Goal: Information Seeking & Learning: Learn about a topic

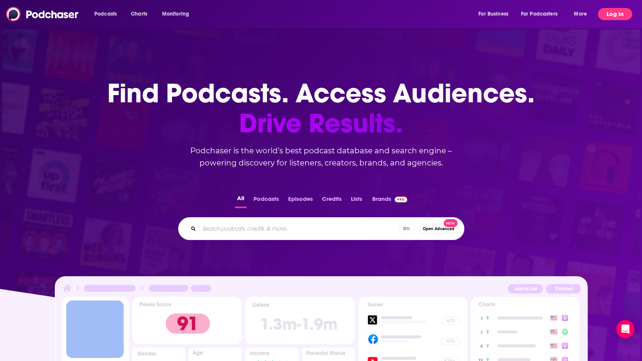
click at [611, 14] on button "Log In" at bounding box center [615, 14] width 34 height 12
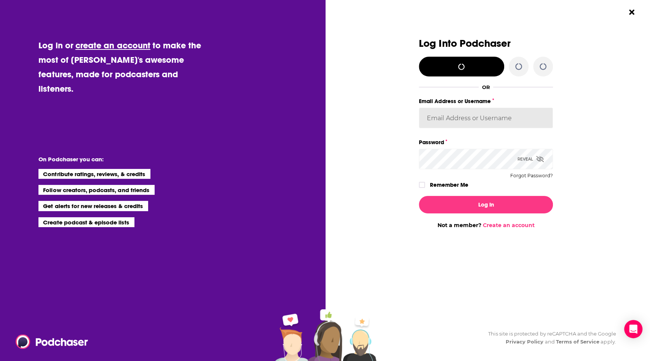
type input "[PERSON_NAME][EMAIL_ADDRESS][DOMAIN_NAME]"
click at [544, 69] on icon "Dialog" at bounding box center [542, 65] width 7 height 7
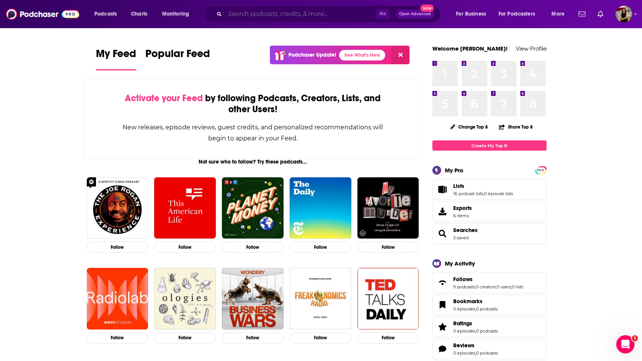
click at [281, 18] on input "Search podcasts, credits, & more..." at bounding box center [300, 14] width 151 height 12
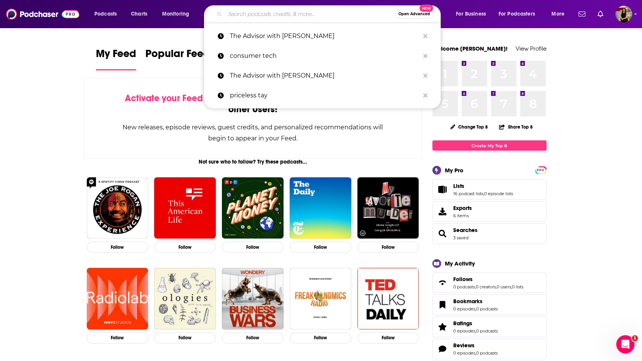
paste input "Deepdive Shallow podcast"
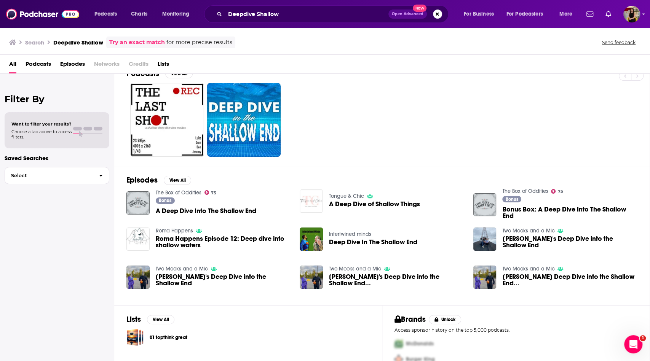
scroll to position [42, 0]
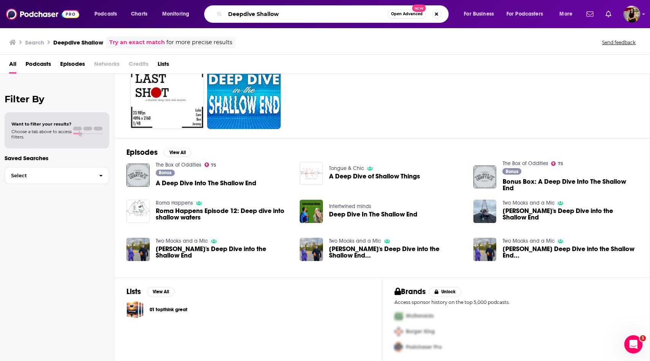
click at [291, 14] on input "Deepdive Shallow" at bounding box center [306, 14] width 163 height 12
type input "Deep Shallow Dive"
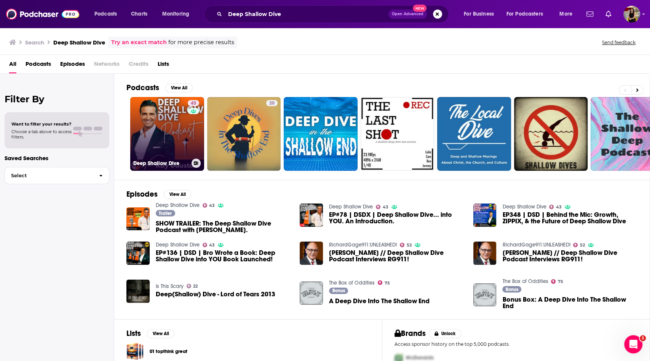
click at [169, 111] on link "43 Deep Shallow Dive" at bounding box center [167, 134] width 74 height 74
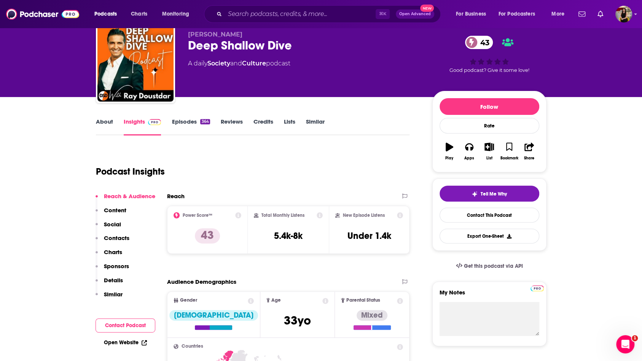
scroll to position [83, 0]
